Goal: Task Accomplishment & Management: Use online tool/utility

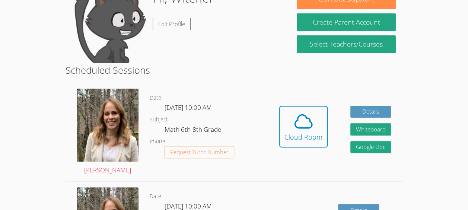
scroll to position [94, 0]
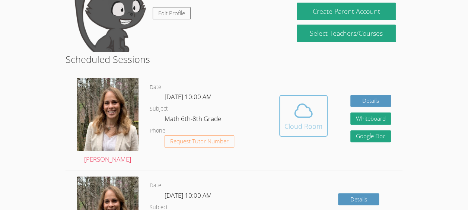
click at [300, 124] on div "Cloud Room" at bounding box center [304, 126] width 38 height 10
click at [307, 119] on icon at bounding box center [303, 110] width 21 height 21
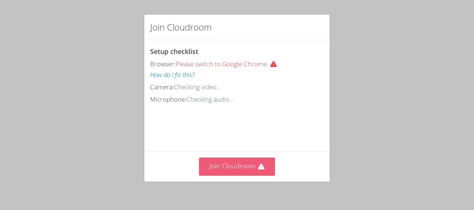
click at [225, 172] on button "Join Cloudroom" at bounding box center [237, 167] width 76 height 18
click at [209, 162] on button "Join Cloudroom" at bounding box center [237, 167] width 76 height 18
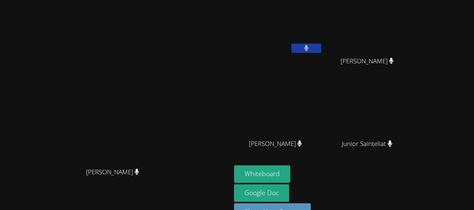
click at [309, 48] on icon at bounding box center [306, 48] width 5 height 6
click at [321, 48] on button at bounding box center [306, 48] width 30 height 9
click at [308, 48] on icon at bounding box center [306, 48] width 4 height 6
click at [321, 50] on button at bounding box center [306, 48] width 30 height 9
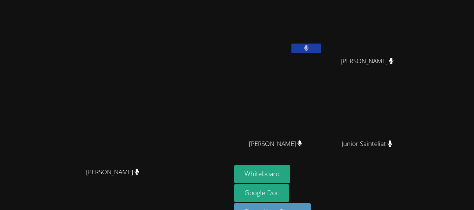
click at [321, 48] on button at bounding box center [306, 48] width 30 height 9
drag, startPoint x: 335, startPoint y: 35, endPoint x: 184, endPoint y: 67, distance: 154.2
drag, startPoint x: 184, startPoint y: 67, endPoint x: 328, endPoint y: 16, distance: 152.2
click at [323, 16] on video at bounding box center [278, 28] width 89 height 50
click at [323, 20] on video at bounding box center [278, 28] width 89 height 50
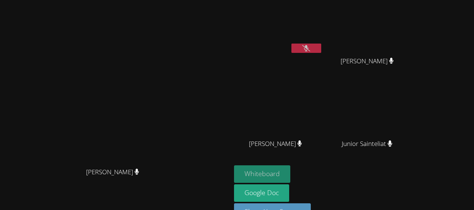
click at [290, 173] on button "Whiteboard" at bounding box center [262, 174] width 56 height 18
click at [290, 172] on button "Whiteboard" at bounding box center [262, 174] width 56 height 18
click at [310, 49] on icon at bounding box center [306, 48] width 8 height 6
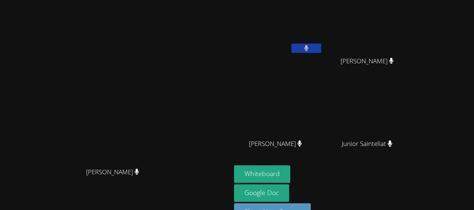
click at [308, 48] on icon at bounding box center [306, 48] width 4 height 6
click at [310, 47] on icon at bounding box center [306, 48] width 8 height 6
click at [290, 169] on button "Whiteboard" at bounding box center [262, 174] width 56 height 18
